Goal: Task Accomplishment & Management: Manage account settings

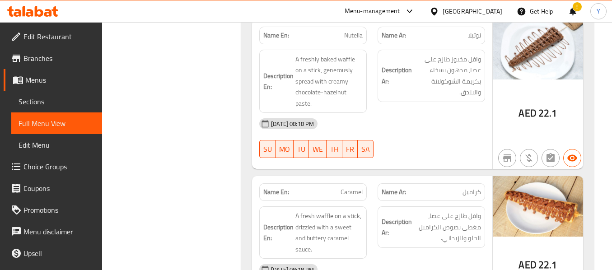
scroll to position [1470, 0]
click at [447, 156] on div at bounding box center [431, 158] width 118 height 11
click at [451, 102] on div "Description Ar: وافل مخبوز طازج على عصا، مدهون بسخاء بكريمة الشوكولاتة والبندق." at bounding box center [431, 81] width 118 height 75
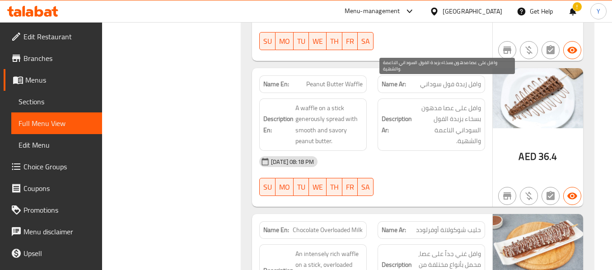
scroll to position [4253, 0]
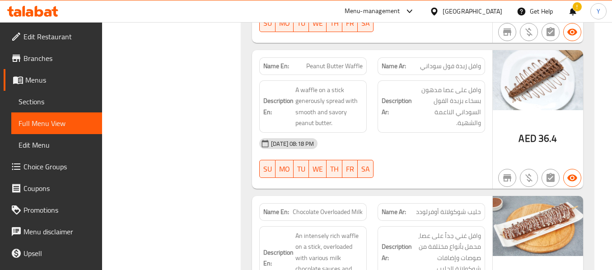
click at [393, 144] on div "02-10-2025 08:18 PM SU MO TU WE TH FR SA" at bounding box center [372, 158] width 237 height 51
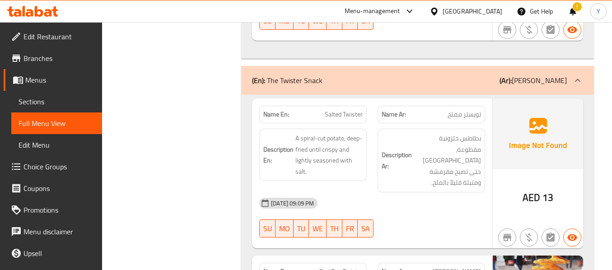
scroll to position [5934, 0]
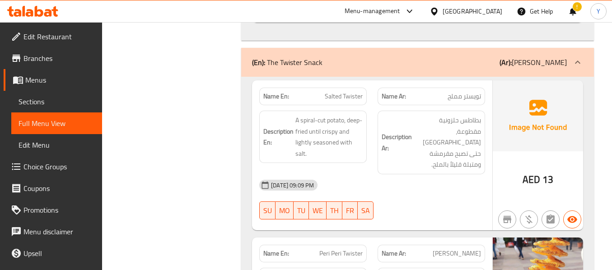
click at [348, 92] on span "Salted Twister" at bounding box center [344, 96] width 38 height 9
copy span "Salted Twister"
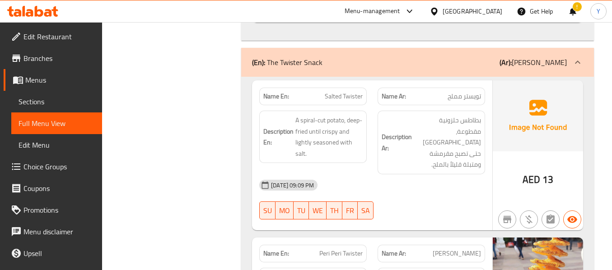
click at [478, 174] on div "02-10-2025 09:09 PM" at bounding box center [372, 185] width 237 height 22
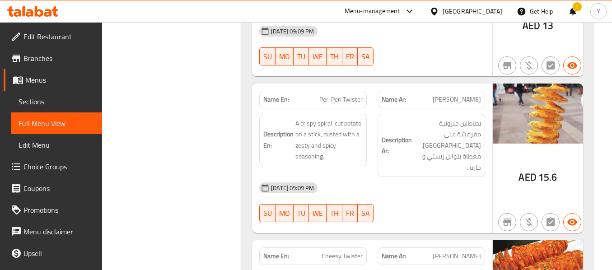
scroll to position [6114, 0]
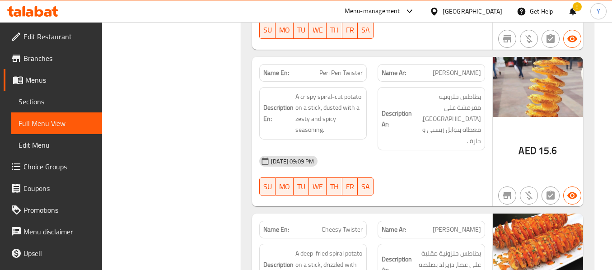
click at [460, 190] on div at bounding box center [431, 195] width 118 height 11
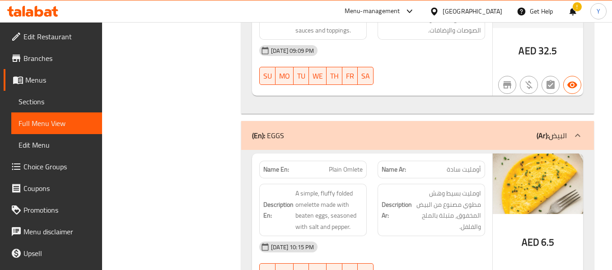
scroll to position [7542, 0]
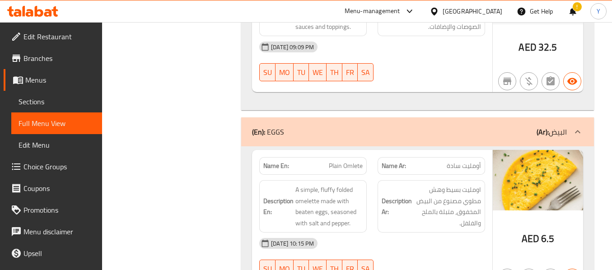
click at [351, 161] on span "Plain Omlete" at bounding box center [346, 165] width 34 height 9
copy span "Plain Omlete"
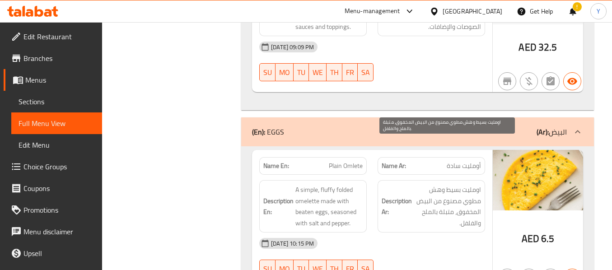
click at [445, 184] on span "اومليت بسيط وهش مطوي مصنوع من البيض المخفوق، متبلة بالملح والفلفل." at bounding box center [447, 206] width 67 height 44
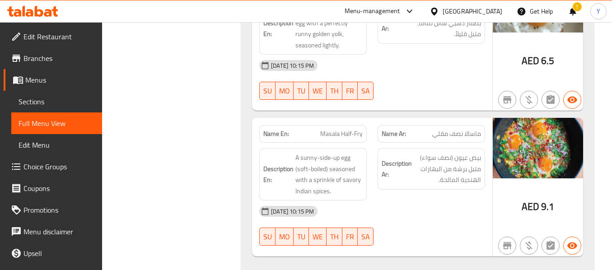
scroll to position [7994, 0]
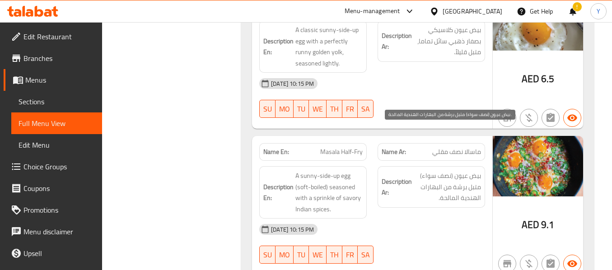
click at [431, 170] on span "بيض عيون (نصف سواء) متبل برشة من البهارات الهندية المالحة." at bounding box center [447, 186] width 67 height 33
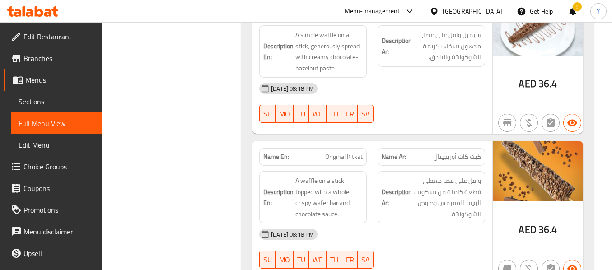
click at [456, 224] on div "[DATE] 08:18 PM" at bounding box center [372, 235] width 237 height 22
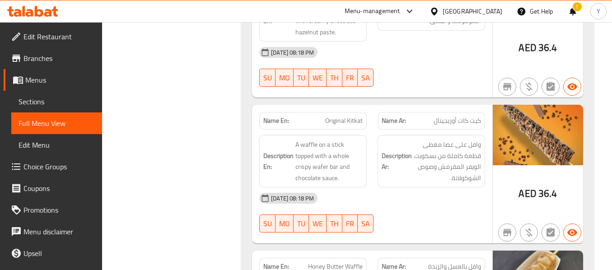
scroll to position [3457, 0]
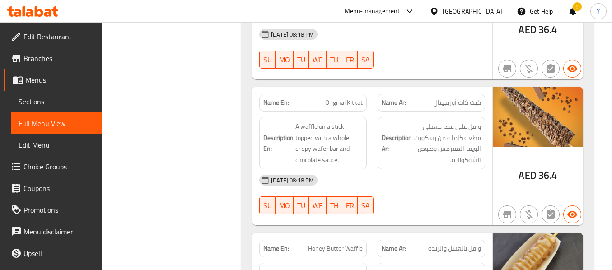
click at [400, 132] on strong "Description Ar:" at bounding box center [397, 143] width 30 height 22
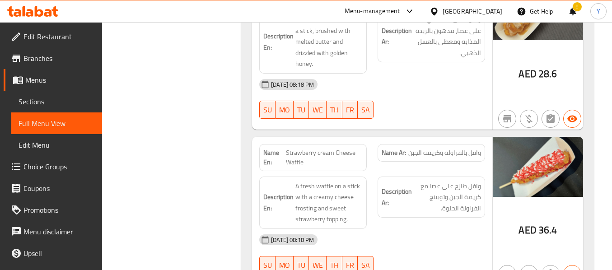
scroll to position [7991, 0]
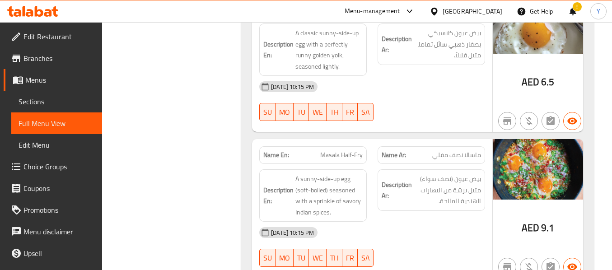
click at [556, 163] on div "AED 9.1" at bounding box center [538, 208] width 90 height 139
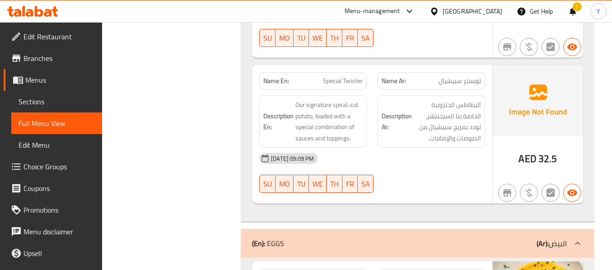
scroll to position [7448, 0]
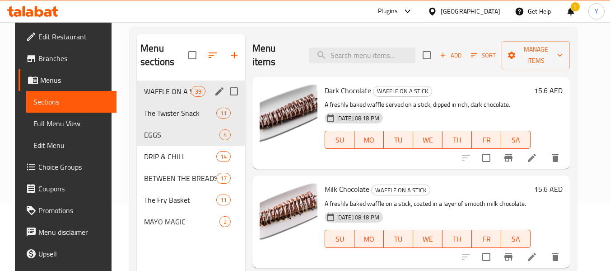
scroll to position [67, 0]
click at [211, 27] on div "Menu sections WAFFLE ON A STICK 39 The Twister Snack 11 EGGS 4 DRIP & CHILL 14 …" at bounding box center [354, 169] width 448 height 285
click at [356, 53] on input "search" at bounding box center [362, 55] width 107 height 16
paste input "Original Kitkat"
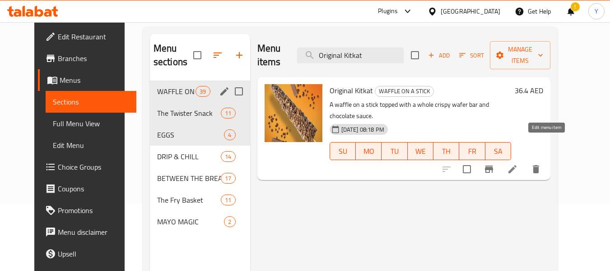
type input "Original Kitkat"
click at [518, 164] on icon at bounding box center [512, 169] width 11 height 11
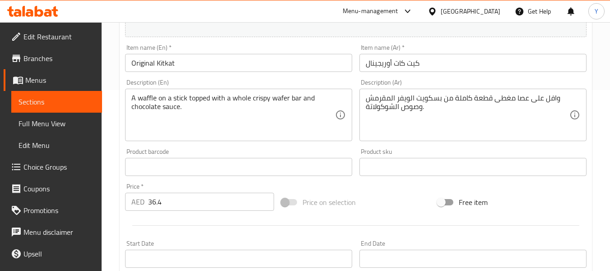
scroll to position [185, 0]
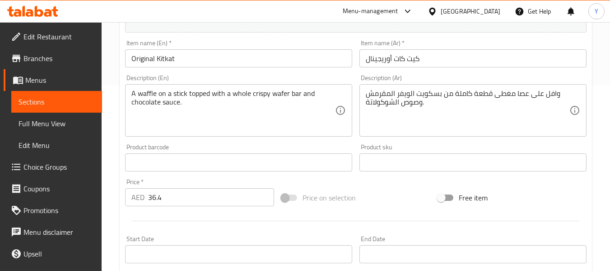
click at [423, 254] on input "Start Date" at bounding box center [473, 254] width 227 height 18
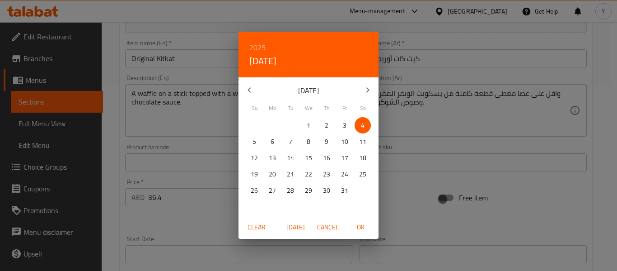
click at [440, 235] on div "2025 Sat, Oct 4 October 2025 Su Mo Tu We Th Fr Sa 28 29 30 1 2 3 4 5 6 7 8 9 10…" at bounding box center [308, 135] width 617 height 271
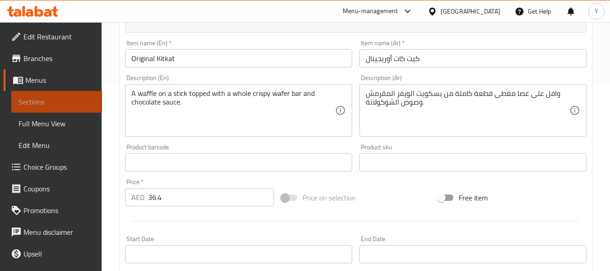
click at [80, 98] on span "Sections" at bounding box center [57, 101] width 76 height 11
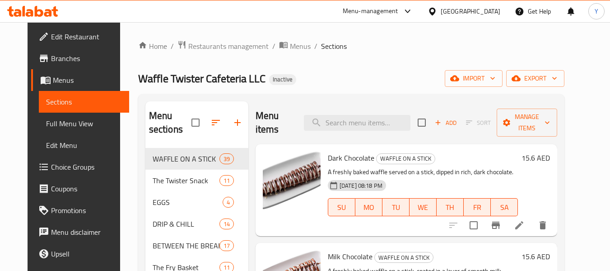
click at [185, 83] on span "Waffle Twister Cafeteria LLC" at bounding box center [201, 78] width 127 height 20
click at [375, 128] on input "search" at bounding box center [357, 123] width 107 height 16
paste input "Strawberry cream Cheese Waffl"
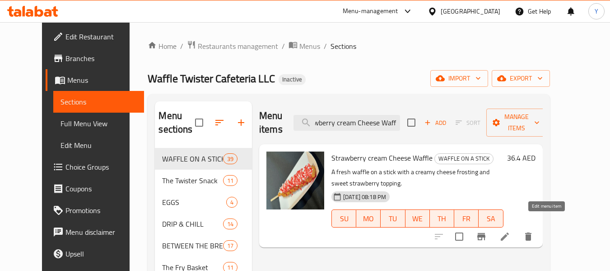
type input "Strawberry cream Cheese Waffl"
click at [511, 231] on icon at bounding box center [505, 236] width 11 height 11
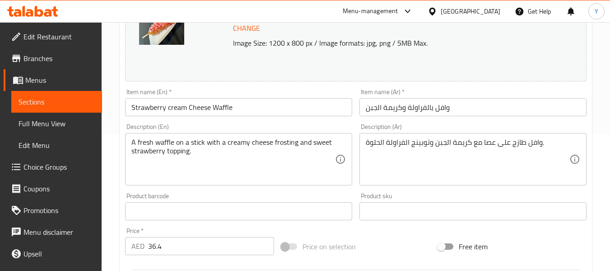
scroll to position [160, 0]
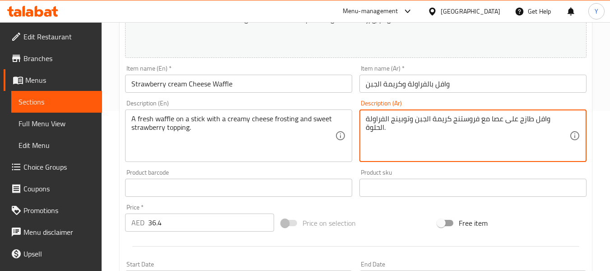
click at [459, 119] on textarea "وافل طازج على عصا مع فروستنج كريمة الجبن وتوبينج الفراولة الحلوة." at bounding box center [468, 135] width 204 height 43
type textarea "وافل طازج على عصا مع فروستينج كريمة الجبن وتوبينج الفراولة الحلوة."
click at [469, 90] on input "وافل بالفراولة وكريمة الجبن" at bounding box center [473, 84] width 227 height 18
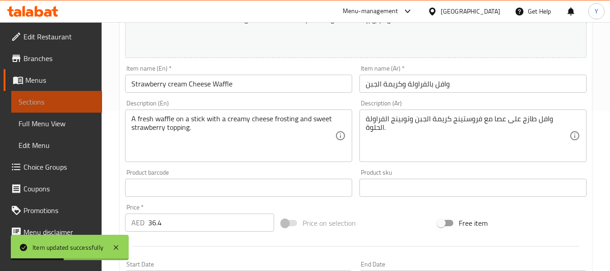
click at [75, 100] on span "Sections" at bounding box center [57, 101] width 76 height 11
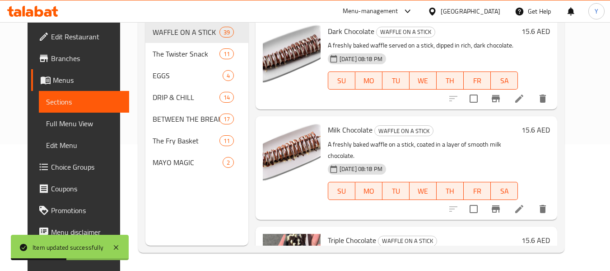
scroll to position [126, 0]
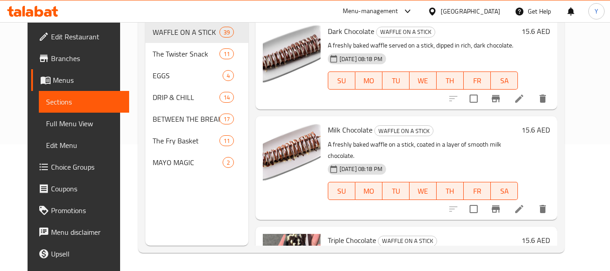
click at [230, 206] on div "Menu sections WAFFLE ON A STICK 39 The Twister Snack 11 EGGS 4 DRIP & CHILL 14 …" at bounding box center [196, 110] width 103 height 271
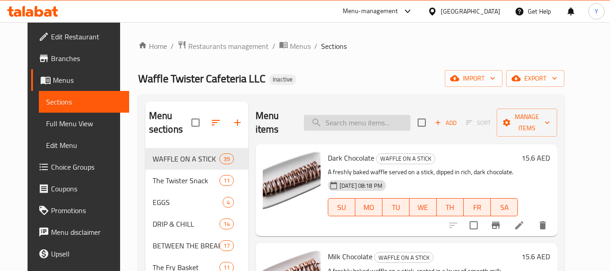
click at [373, 125] on input "search" at bounding box center [357, 123] width 107 height 16
paste input "half cooke"
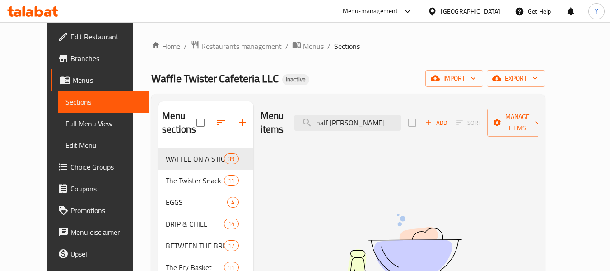
click at [222, 97] on div "Menu sections WAFFLE ON A STICK 39 The Twister Snack 11 EGGS 4 DRIP & CHILL 14 …" at bounding box center [348, 236] width 394 height 285
click at [343, 118] on input "half cooke" at bounding box center [348, 123] width 107 height 16
paste input "soft-boiled"
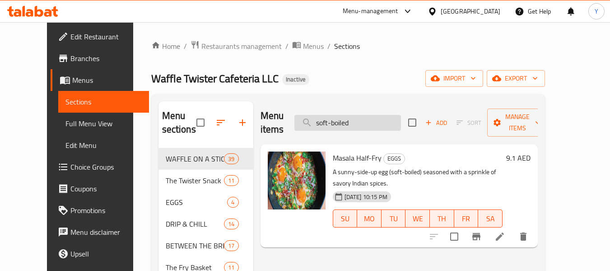
click at [343, 118] on input "soft-boiled" at bounding box center [348, 123] width 107 height 16
type input "soft-boiled"
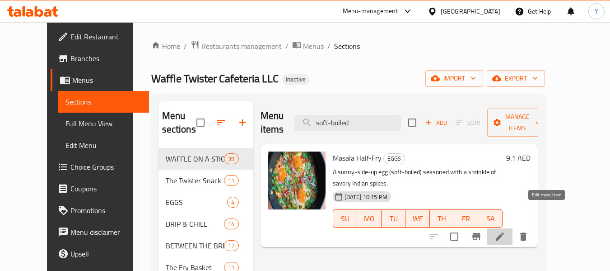
click at [506, 231] on icon at bounding box center [500, 236] width 11 height 11
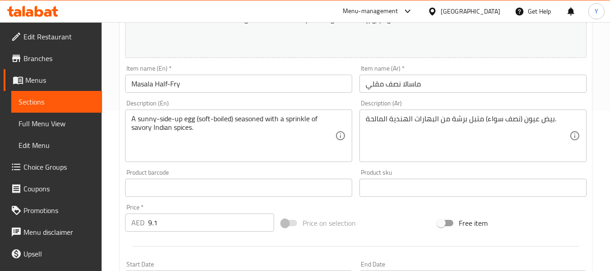
scroll to position [163, 0]
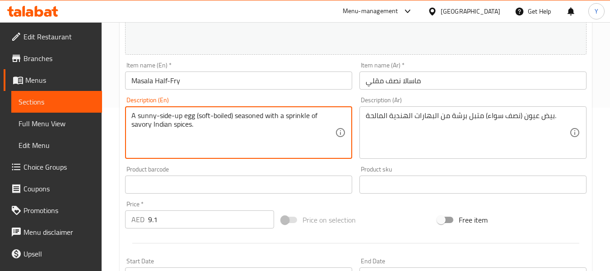
drag, startPoint x: 230, startPoint y: 117, endPoint x: 198, endPoint y: 117, distance: 32.5
type textarea "A sunny-side-up egg (half cooked) seasoned with a sprinkle of savory Indian spi…"
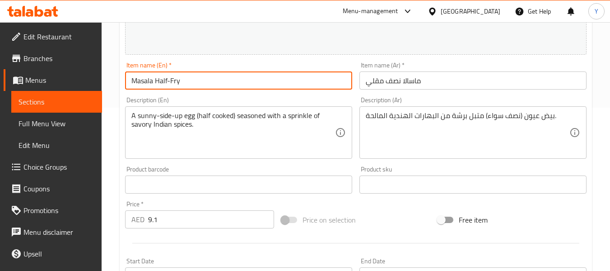
click at [235, 79] on input "Masala Half-Fry" at bounding box center [238, 80] width 227 height 18
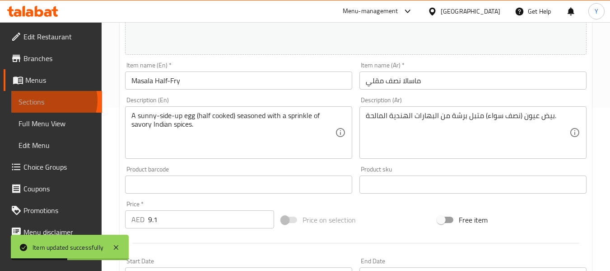
click at [50, 100] on span "Sections" at bounding box center [57, 101] width 76 height 11
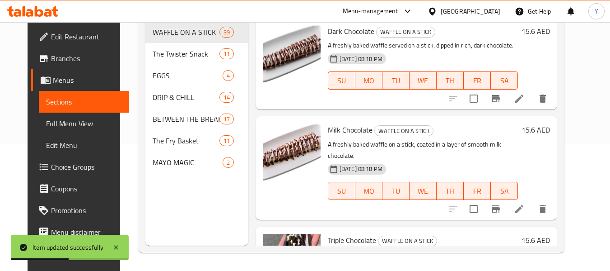
scroll to position [126, 0]
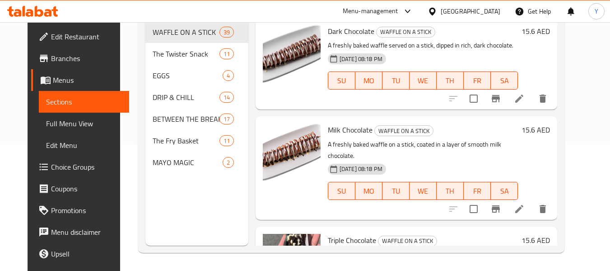
click at [206, 198] on div "Menu sections WAFFLE ON A STICK 39 The Twister Snack 11 EGGS 4 DRIP & CHILL 14 …" at bounding box center [196, 110] width 103 height 271
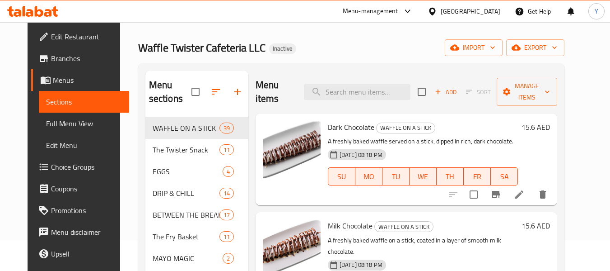
scroll to position [0, 0]
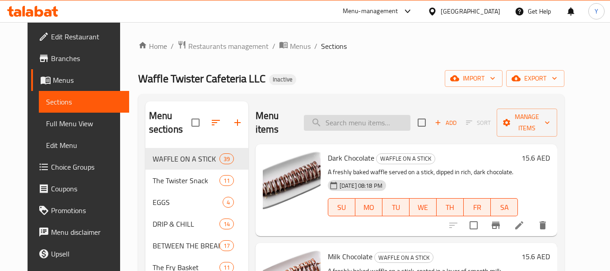
click at [384, 121] on input "search" at bounding box center [357, 123] width 107 height 16
paste input "dipping sauce"
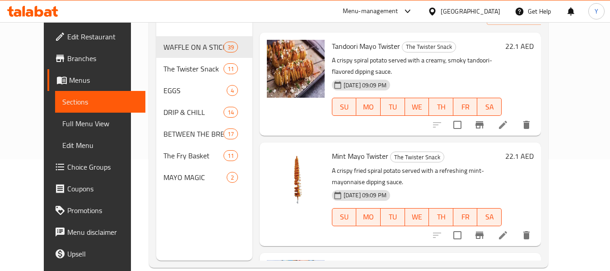
scroll to position [126, 0]
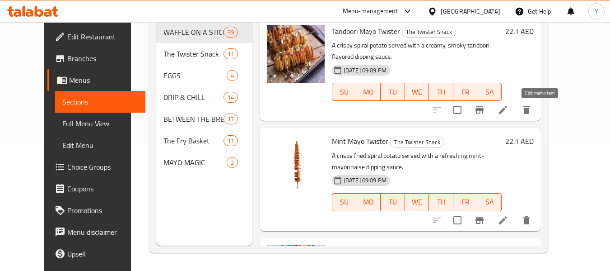
type input "dipping sauce"
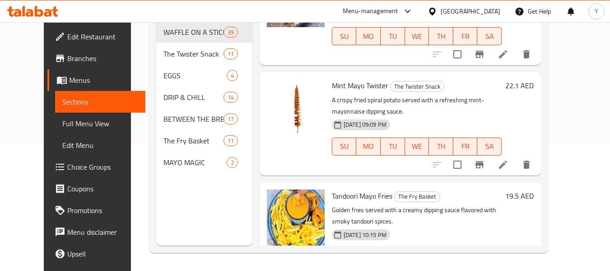
scroll to position [95, 0]
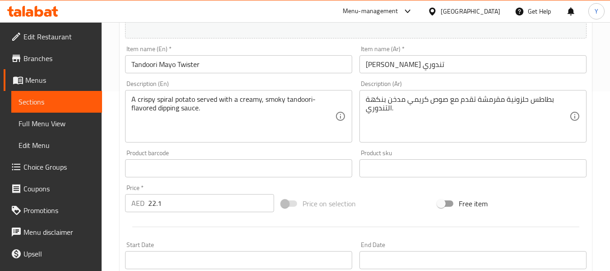
scroll to position [187, 0]
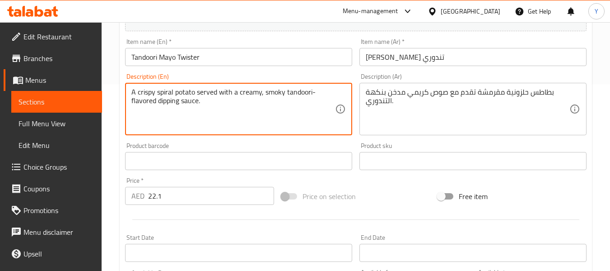
click at [174, 100] on textarea "A crispy spiral potato served with a creamy, smoky tandoori-flavored dipping sa…" at bounding box center [233, 109] width 204 height 43
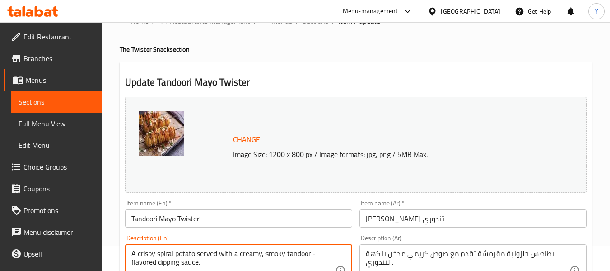
scroll to position [24, 0]
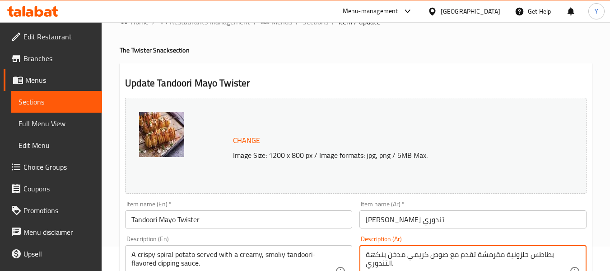
paste textarea "تغميس"
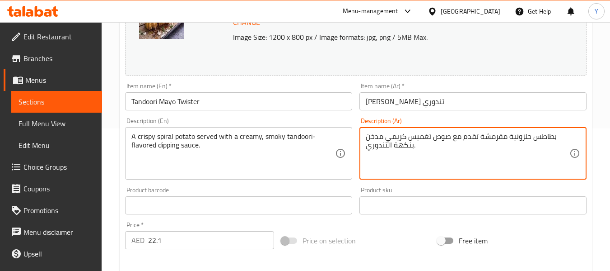
scroll to position [144, 0]
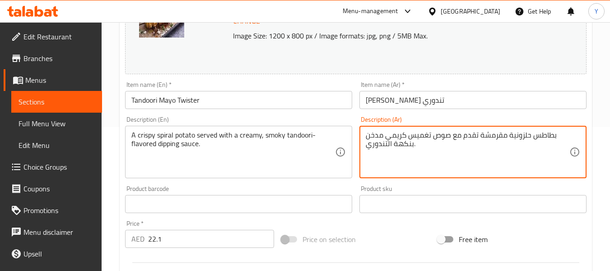
type textarea "بطاطس حلزونية مقرمشة تقدم مع صوص تغميس كريمي مدخن بنكهة التندوري."
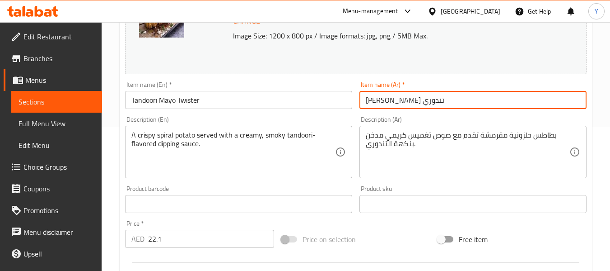
click at [477, 105] on input "[PERSON_NAME] تندوري" at bounding box center [473, 100] width 227 height 18
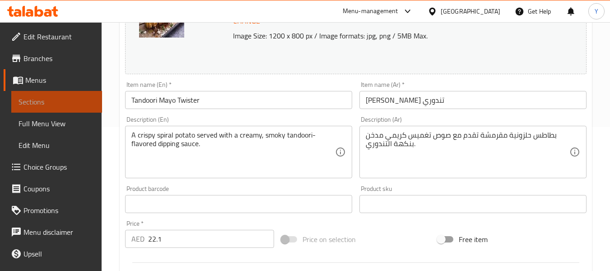
click at [77, 98] on span "Sections" at bounding box center [57, 101] width 76 height 11
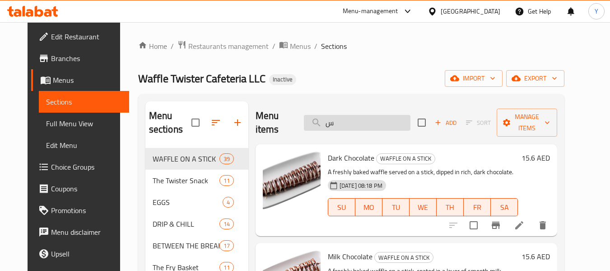
click at [389, 124] on input "س" at bounding box center [357, 123] width 107 height 16
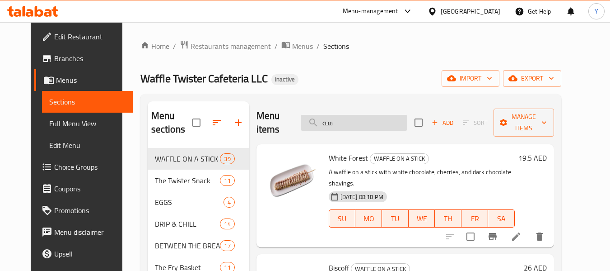
type input "س"
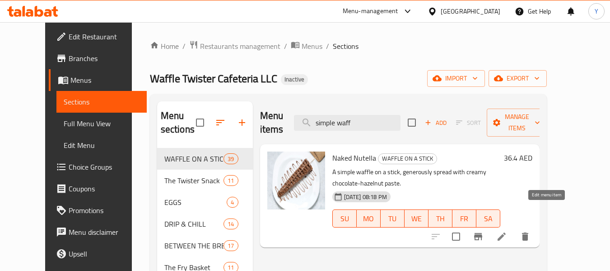
type input "simple waff"
click at [507, 231] on icon at bounding box center [502, 236] width 11 height 11
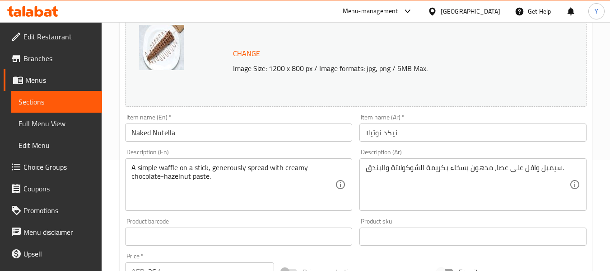
scroll to position [117, 0]
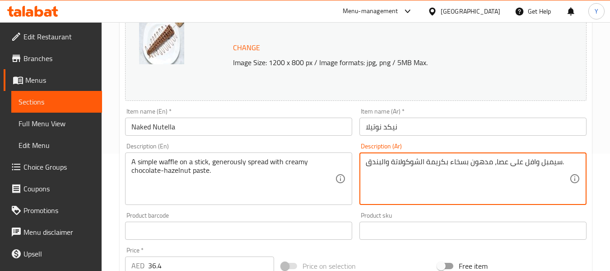
drag, startPoint x: 525, startPoint y: 167, endPoint x: 558, endPoint y: 161, distance: 33.9
paste textarea "وافل بسيط"
type textarea "وافل بسيط على عصا، مدهون بسخاء بكريمة الشوكولاتة والبندق."
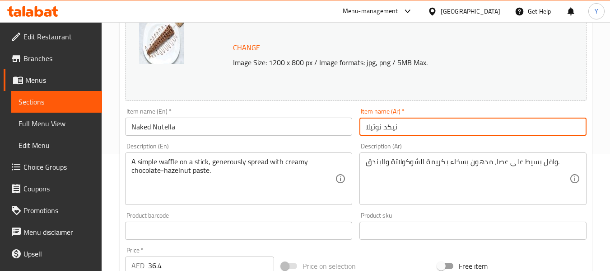
click at [540, 127] on input "نيكد نوتيلا" at bounding box center [473, 126] width 227 height 18
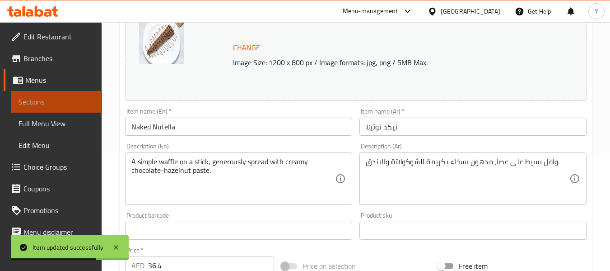
click at [63, 98] on span "Sections" at bounding box center [57, 101] width 76 height 11
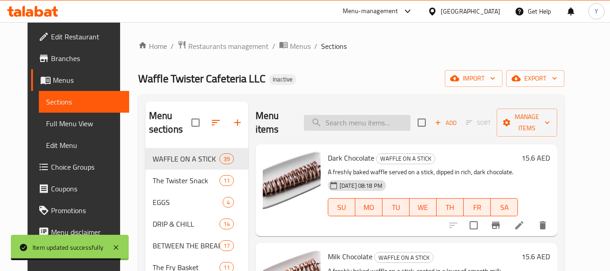
click at [382, 126] on input "search" at bounding box center [357, 123] width 107 height 16
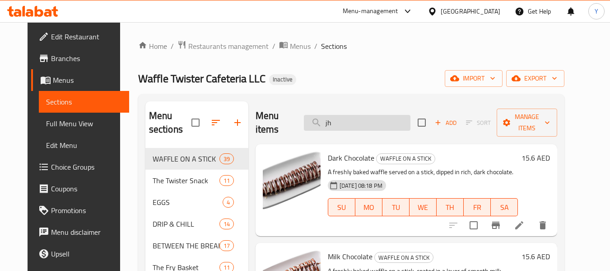
type input "j"
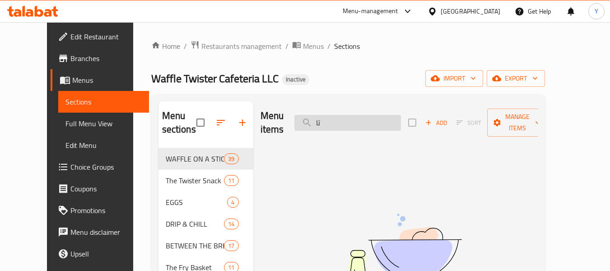
type input "ت"
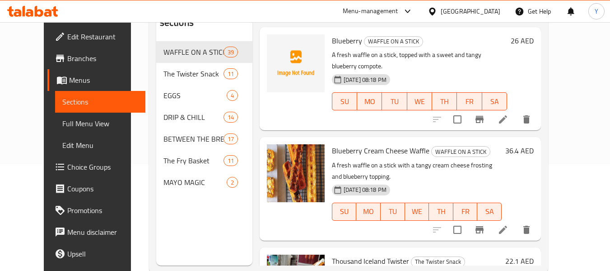
scroll to position [3, 0]
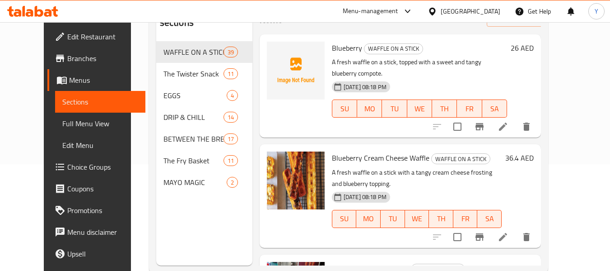
type input "Tangy"
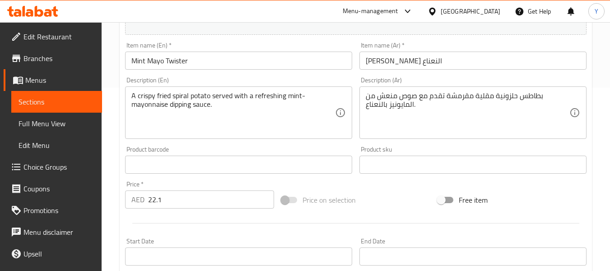
scroll to position [182, 0]
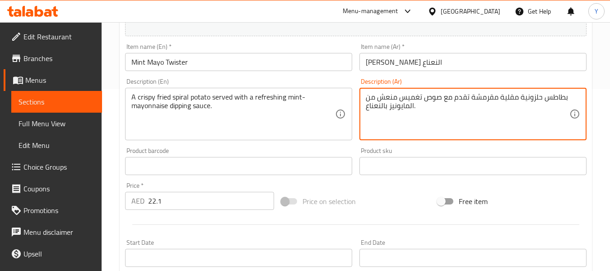
type textarea "بطاطس حلزونية مقلية مقرمشة تقدم مع صوص تغميس منعش من المايونيز بالنعناع."
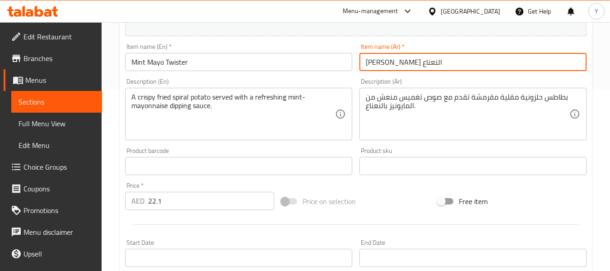
click at [445, 60] on input "[PERSON_NAME] النعناع" at bounding box center [473, 62] width 227 height 18
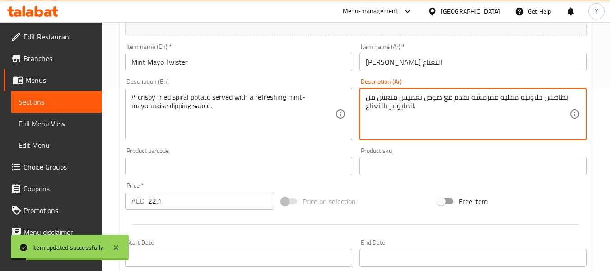
click at [410, 98] on textarea "بطاطس حلزونية مقلية مقرمشة تقدم مع صوص تغميس منعش من المايونيز بالنعناع." at bounding box center [468, 114] width 204 height 43
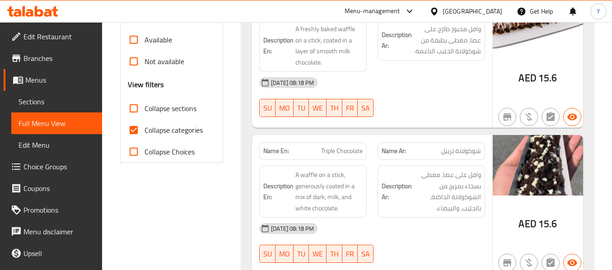
scroll to position [379, 0]
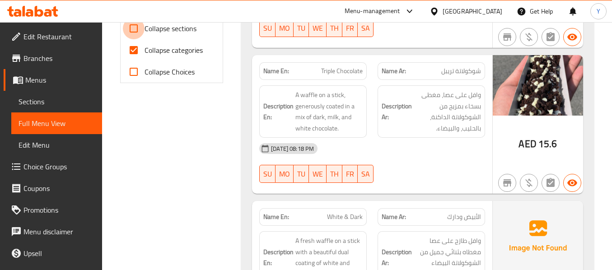
click at [135, 28] on input "Collapse sections" at bounding box center [134, 29] width 22 height 22
checkbox input "true"
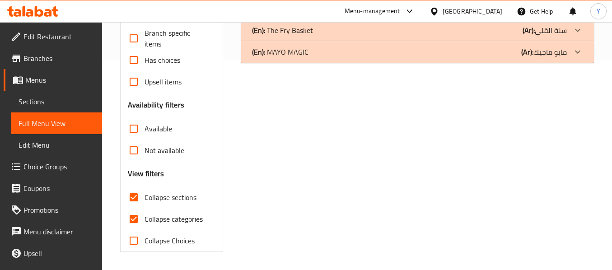
scroll to position [211, 0]
click at [455, 105] on div "(En): WAFFLE ON A STICK (Ar): وافل أون ستيك Name En: Dark Chocolate Name Ar: شو…" at bounding box center [418, 82] width 364 height 352
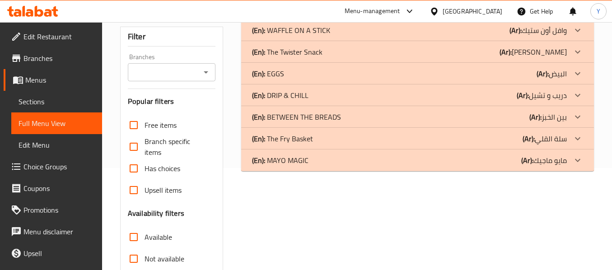
scroll to position [84, 0]
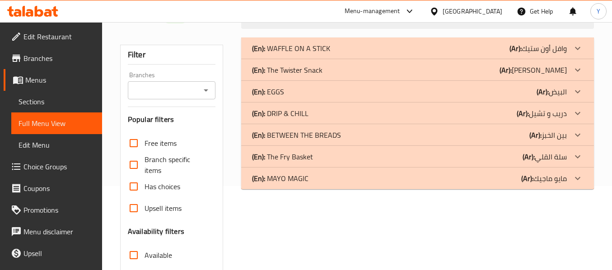
click at [451, 96] on div "(En): EGGS (Ar): البيض" at bounding box center [409, 91] width 315 height 11
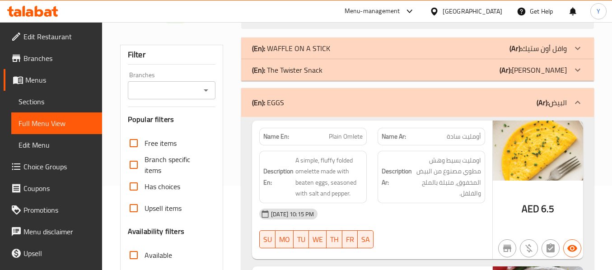
click at [406, 70] on div "(En): The Twister Snack (Ar): [PERSON_NAME]" at bounding box center [409, 70] width 315 height 11
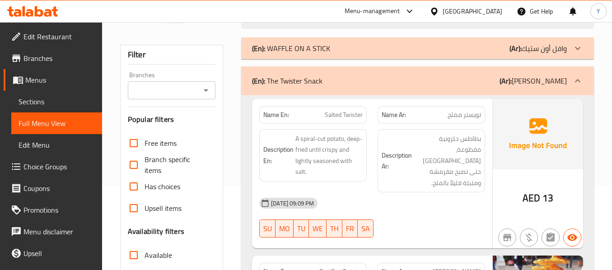
click at [380, 47] on div "(En): WAFFLE ON A STICK (Ar): وافل أون ستيك" at bounding box center [409, 48] width 315 height 11
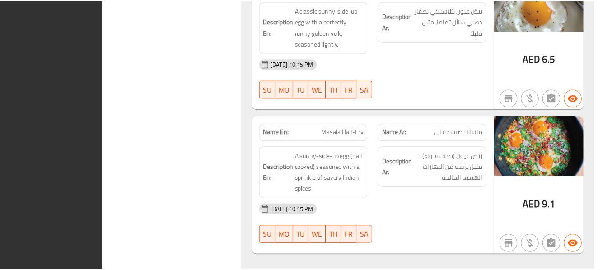
scroll to position [7996, 0]
